Goal: Task Accomplishment & Management: Manage account settings

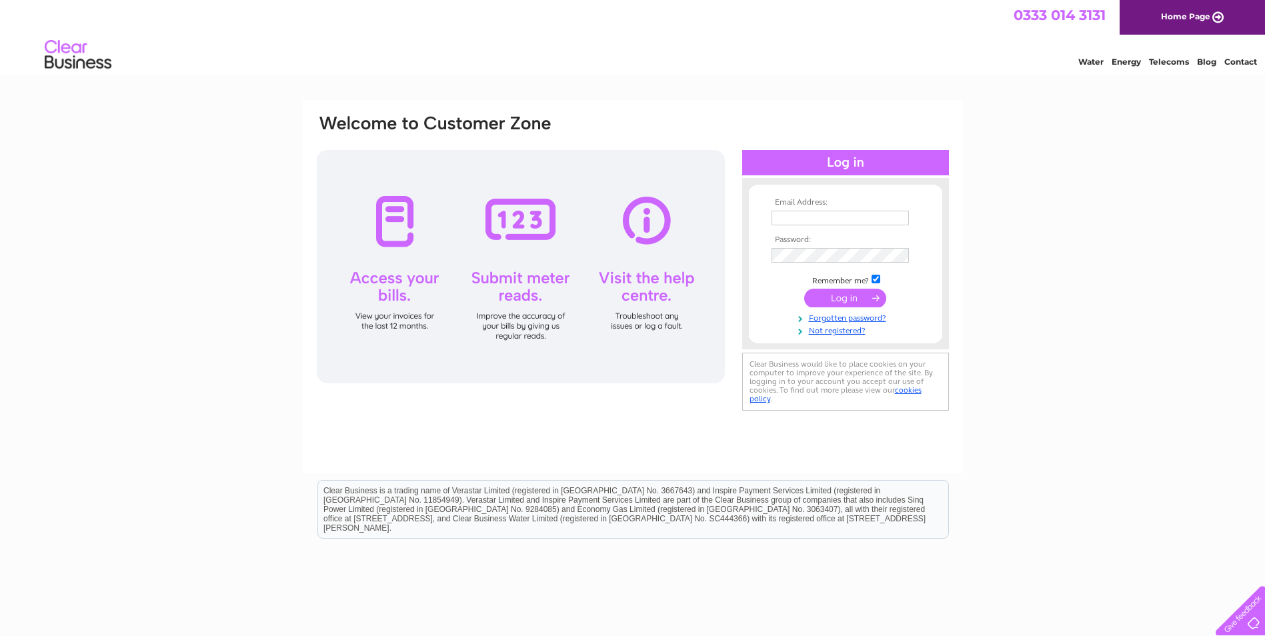
type input "christine@westcoastcontrols.co.uk"
click at [839, 298] on input "submit" at bounding box center [845, 298] width 82 height 19
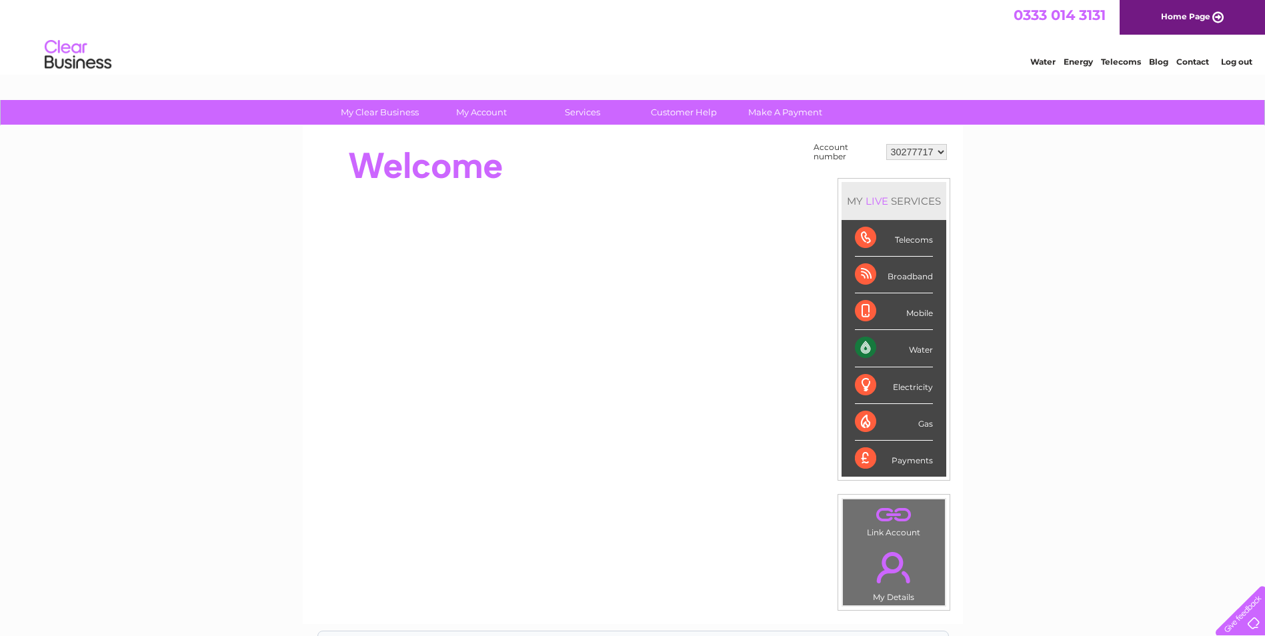
click at [886, 344] on div "Water" at bounding box center [894, 348] width 78 height 37
click at [868, 348] on div "Water" at bounding box center [894, 348] width 78 height 37
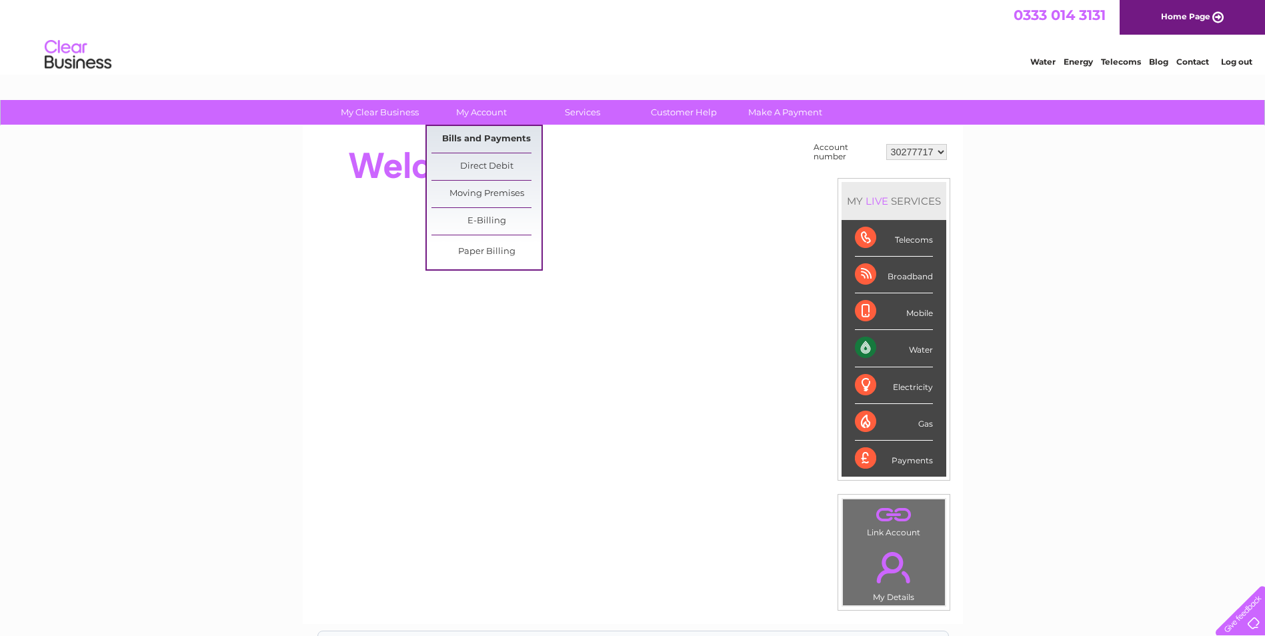
click at [471, 136] on link "Bills and Payments" at bounding box center [487, 139] width 110 height 27
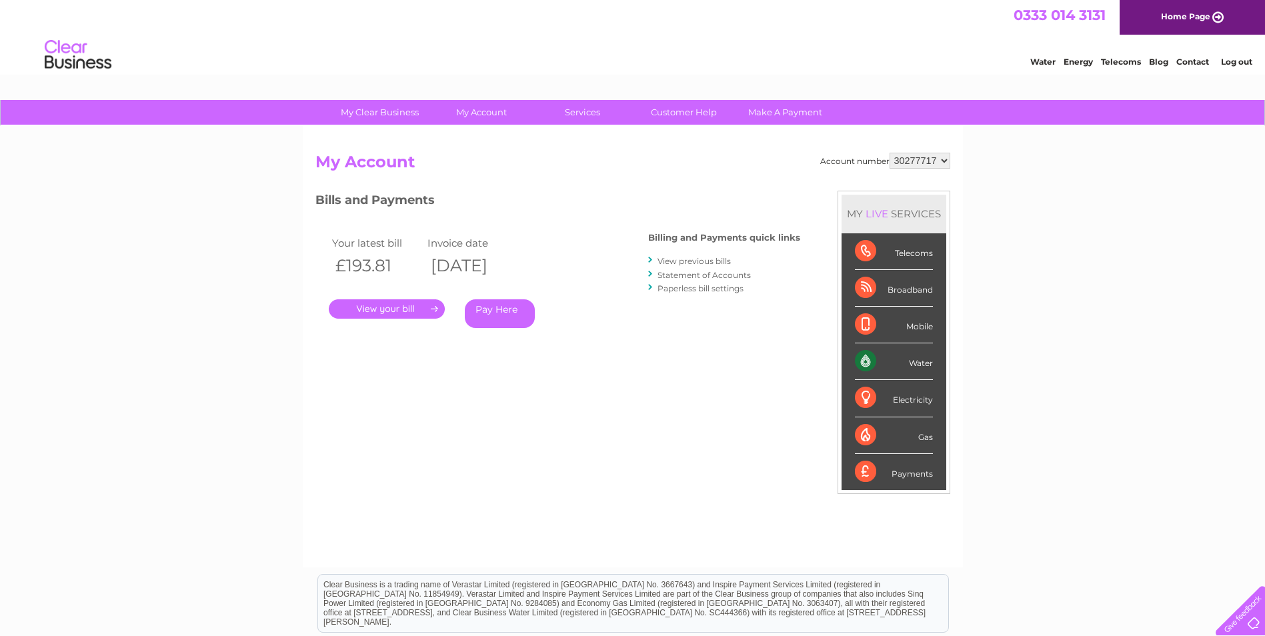
click at [387, 310] on link "." at bounding box center [387, 308] width 116 height 19
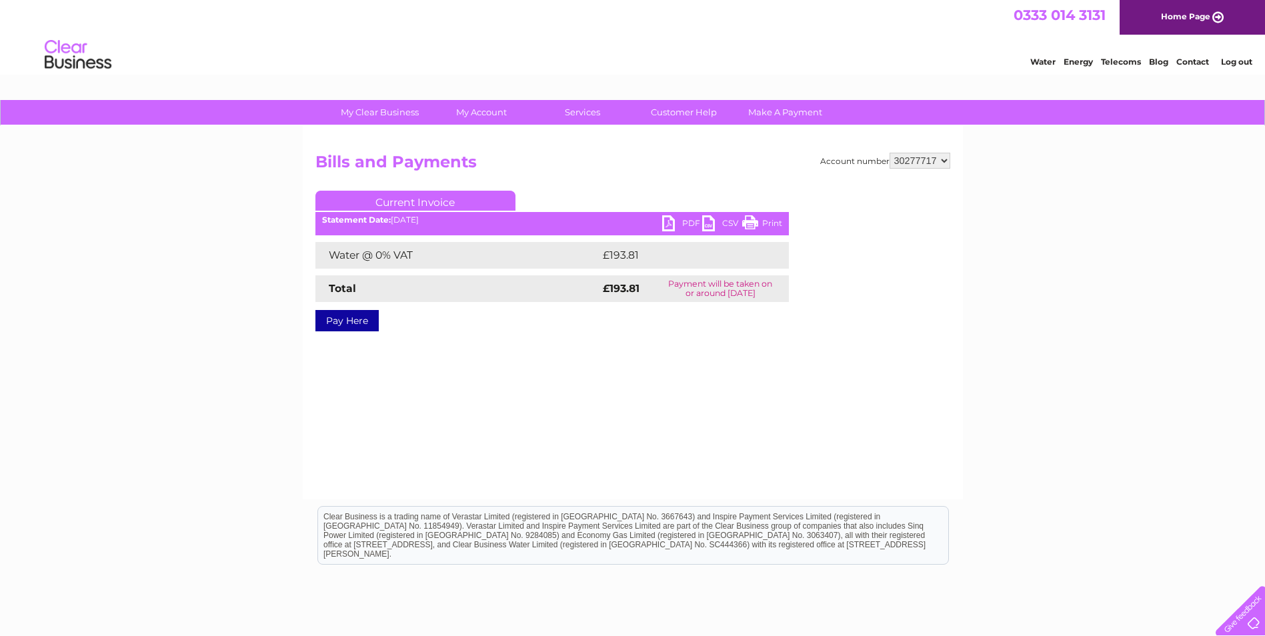
click at [668, 219] on link "PDF" at bounding box center [682, 224] width 40 height 19
